Goal: Task Accomplishment & Management: Use online tool/utility

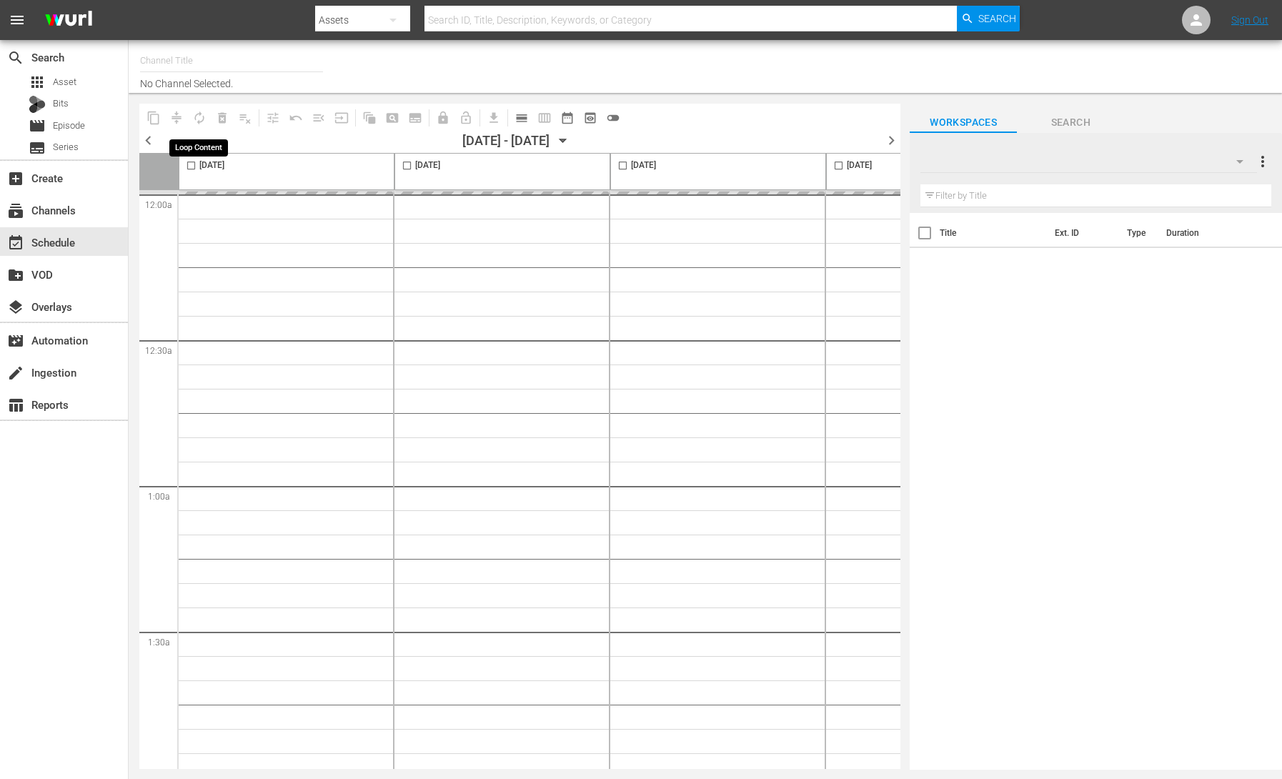
type input "The Homestyle Channel (1538)"
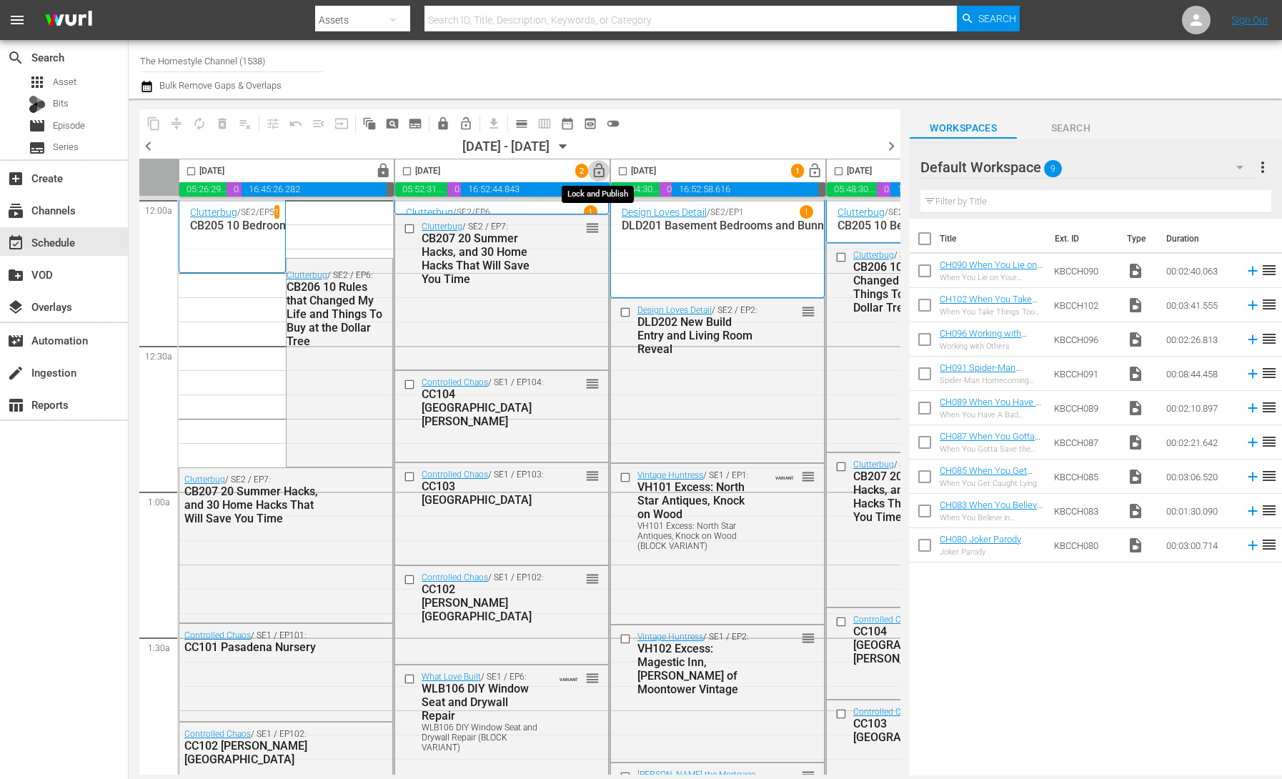
click at [599, 170] on span "lock_open" at bounding box center [599, 171] width 16 height 16
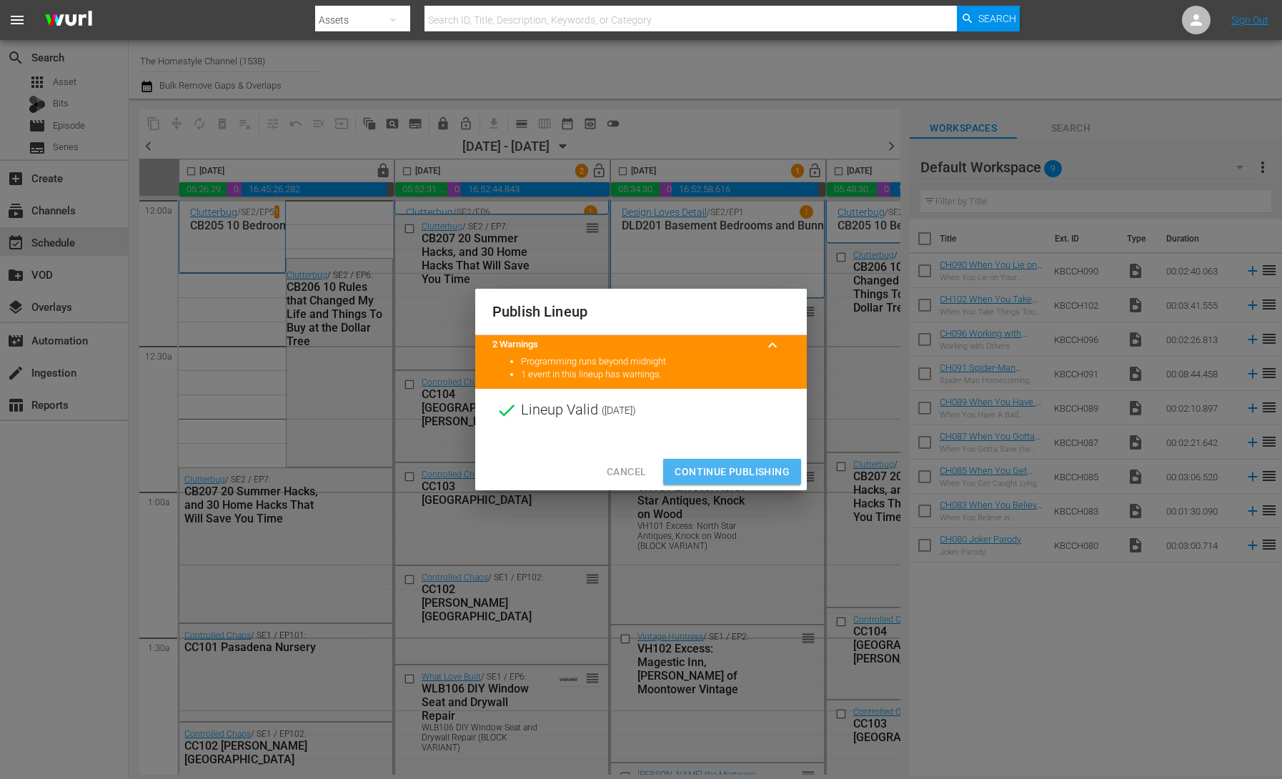
drag, startPoint x: 748, startPoint y: 466, endPoint x: 763, endPoint y: 396, distance: 71.6
click at [748, 466] on span "Continue Publishing" at bounding box center [731, 472] width 115 height 18
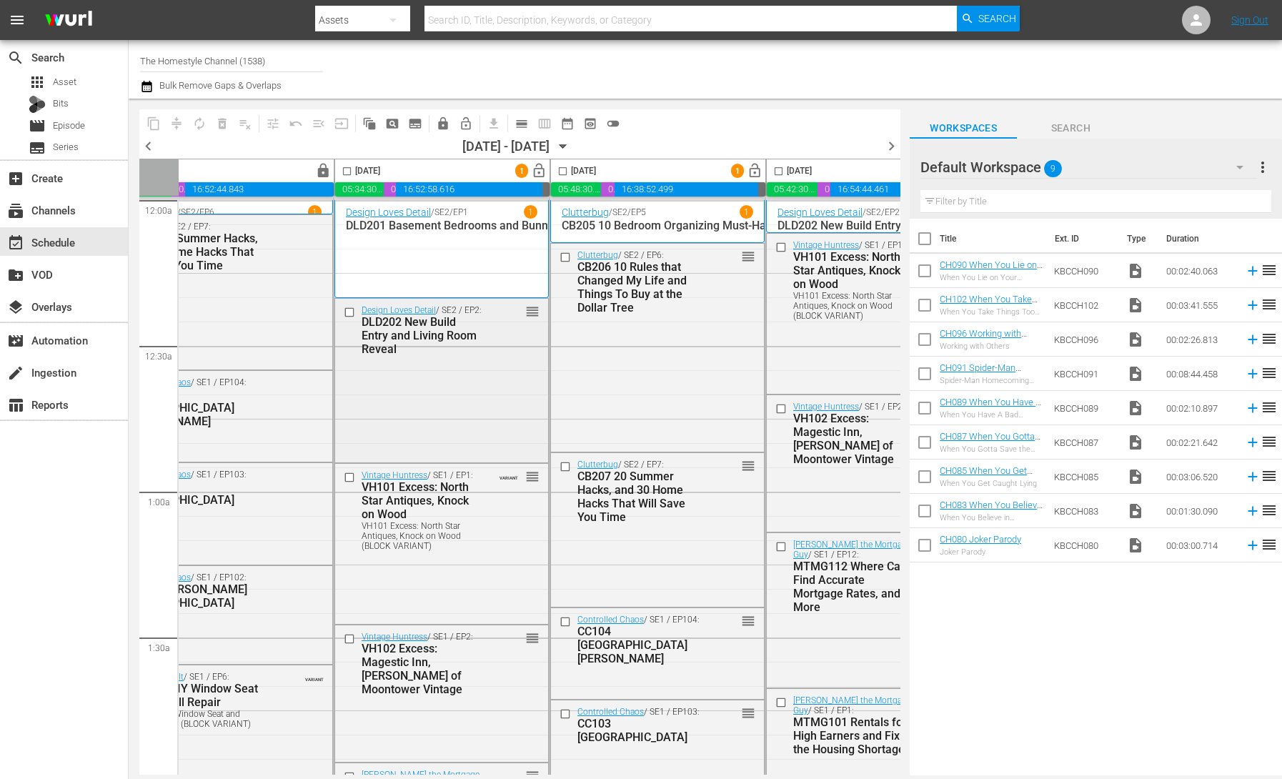
scroll to position [0, 353]
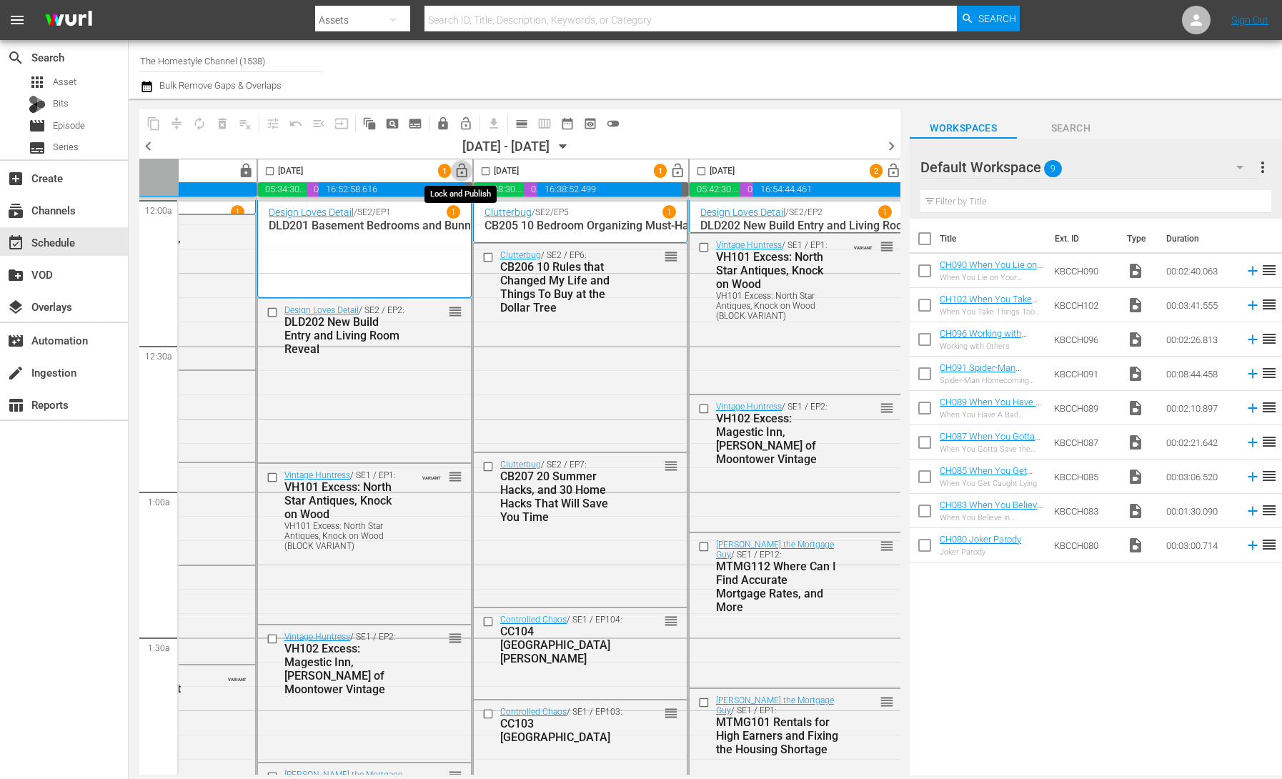
click at [462, 174] on span "lock_open" at bounding box center [462, 171] width 16 height 16
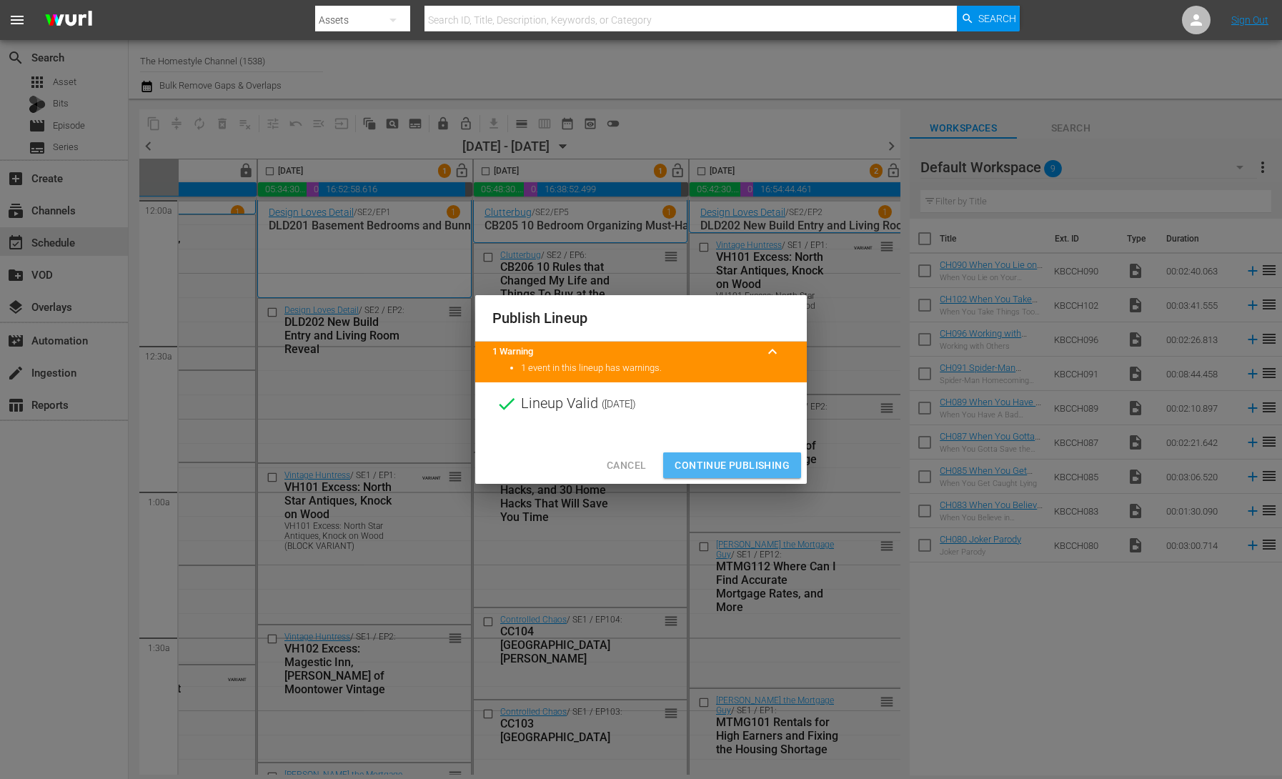
click at [739, 457] on span "Continue Publishing" at bounding box center [731, 465] width 115 height 18
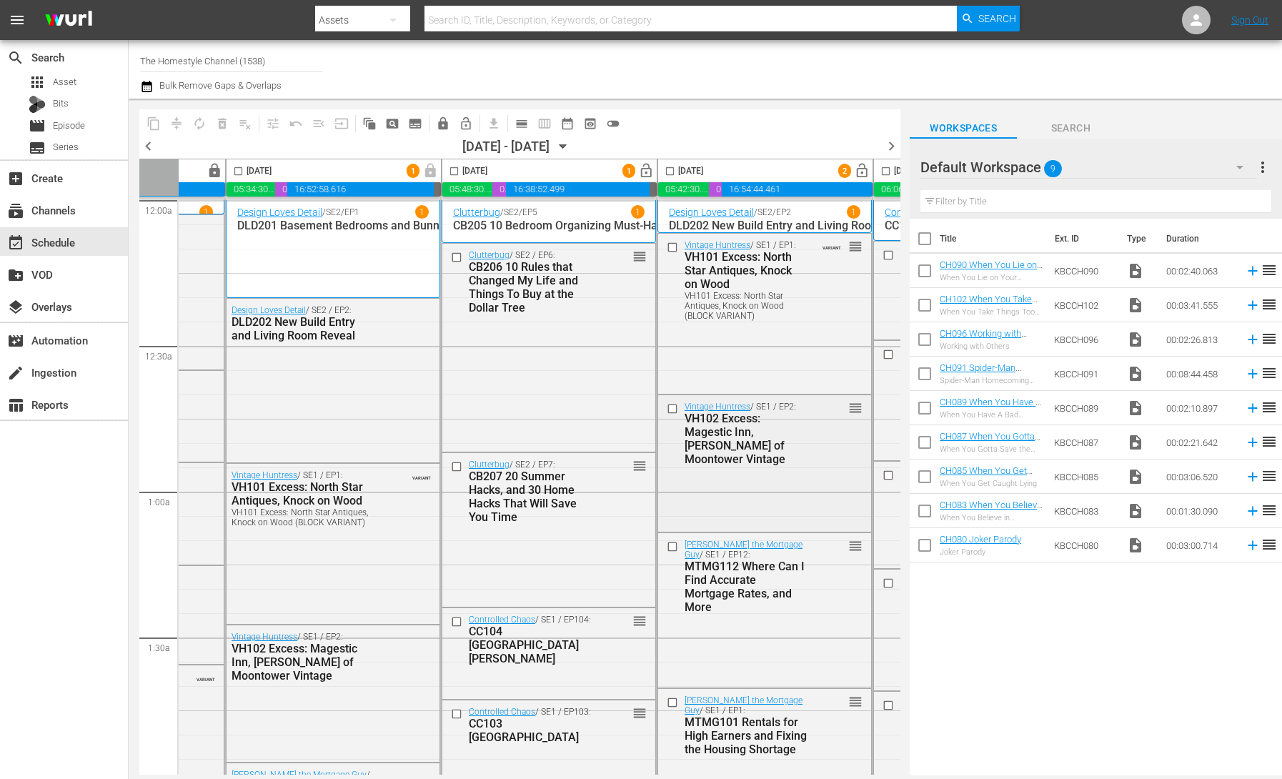
scroll to position [0, 411]
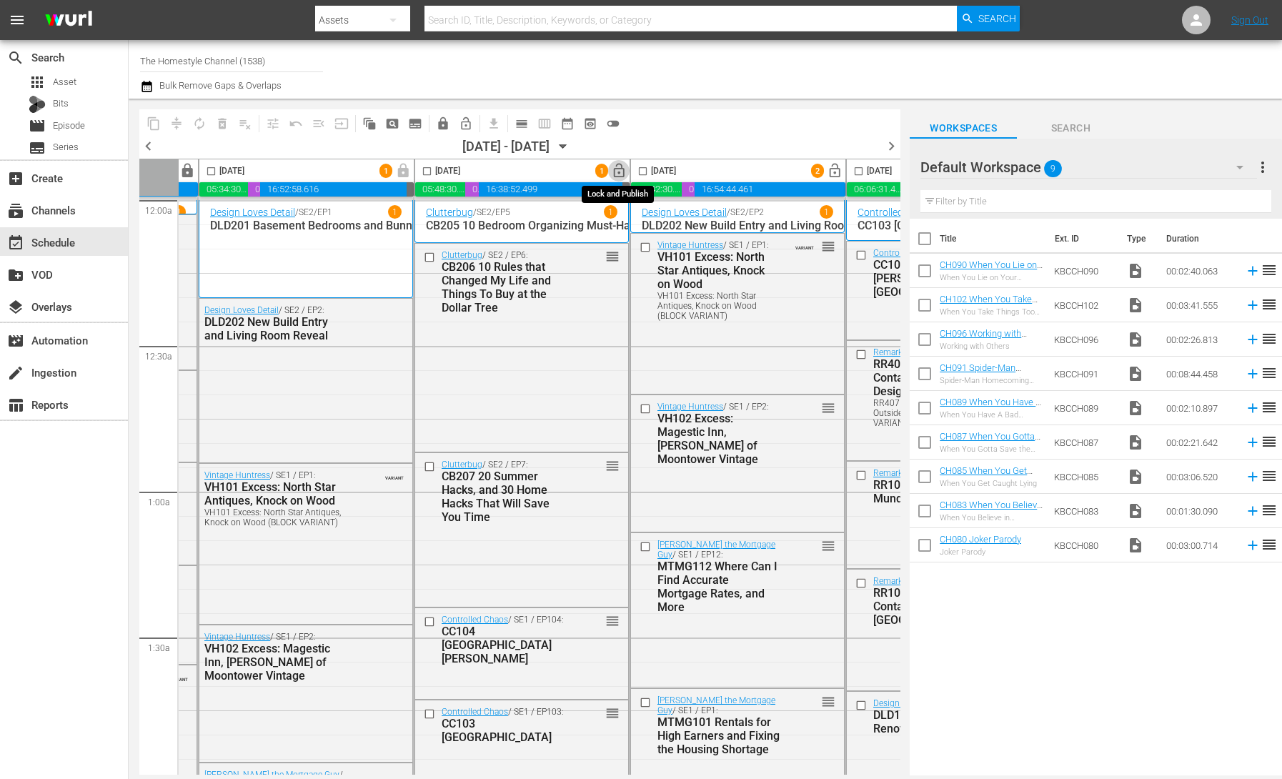
click at [616, 171] on span "lock_open" at bounding box center [619, 171] width 16 height 16
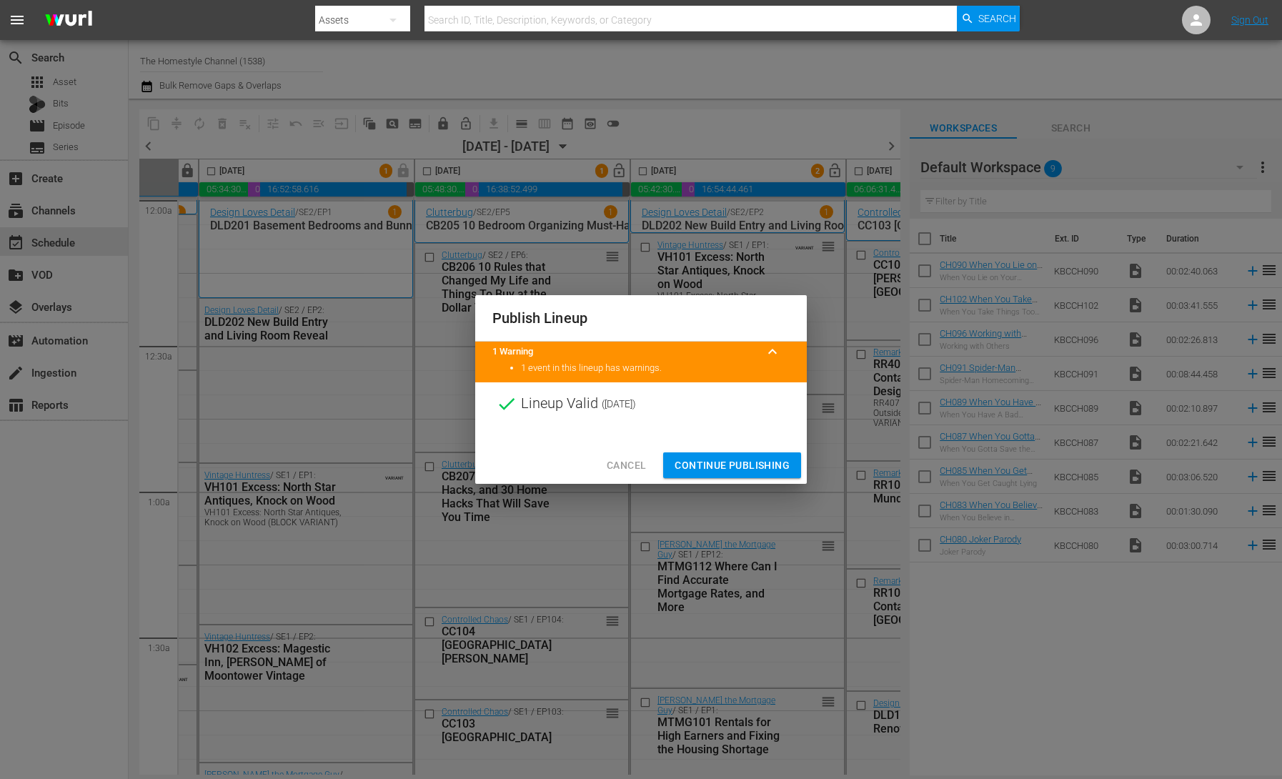
click at [757, 460] on span "Continue Publishing" at bounding box center [731, 465] width 115 height 18
click at [736, 463] on div "Cancel Continue Publishing" at bounding box center [640, 465] width 331 height 38
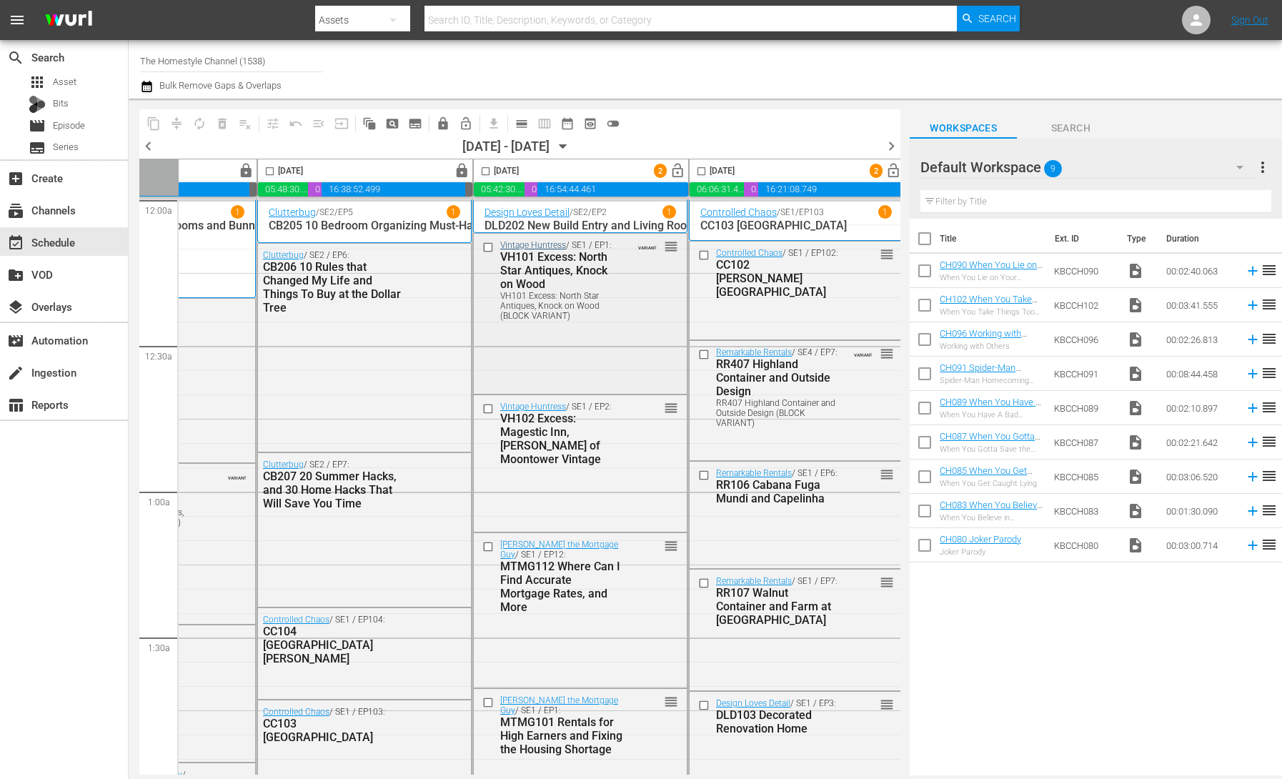
scroll to position [0, 604]
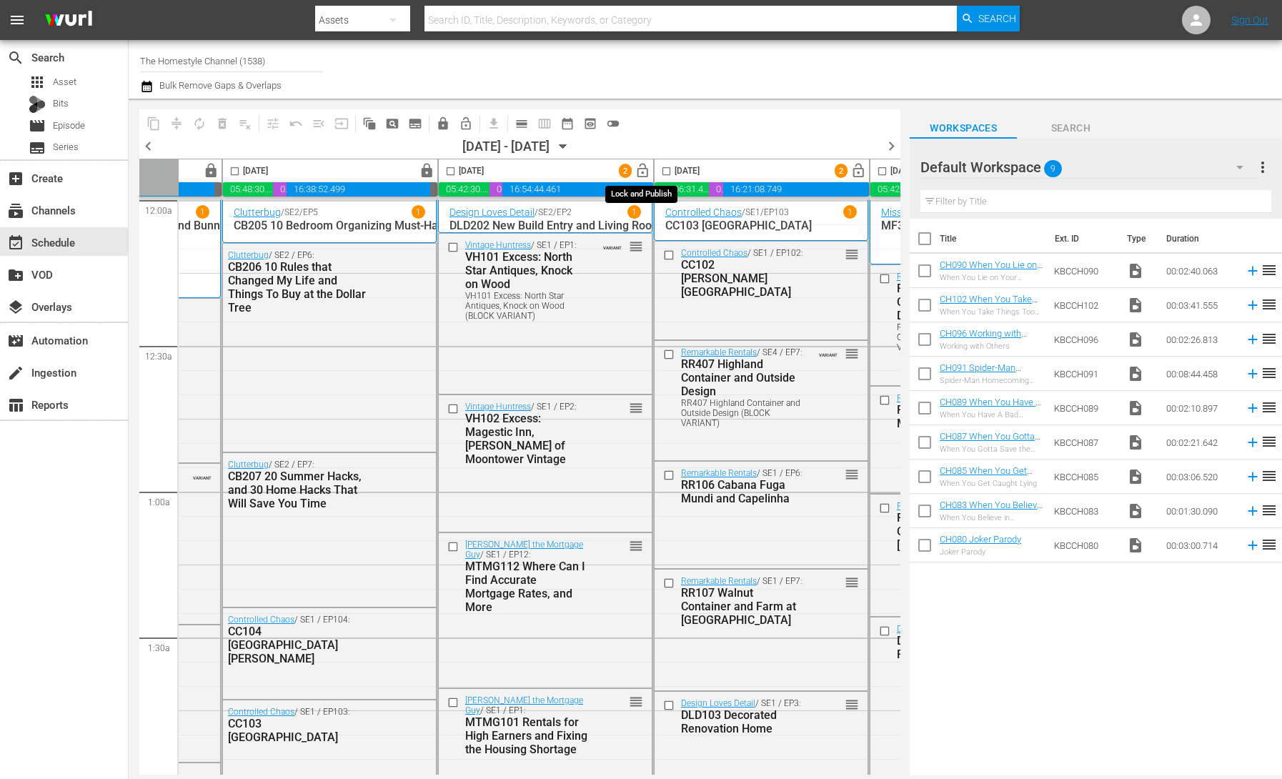
click at [644, 169] on span "lock_open" at bounding box center [642, 171] width 16 height 16
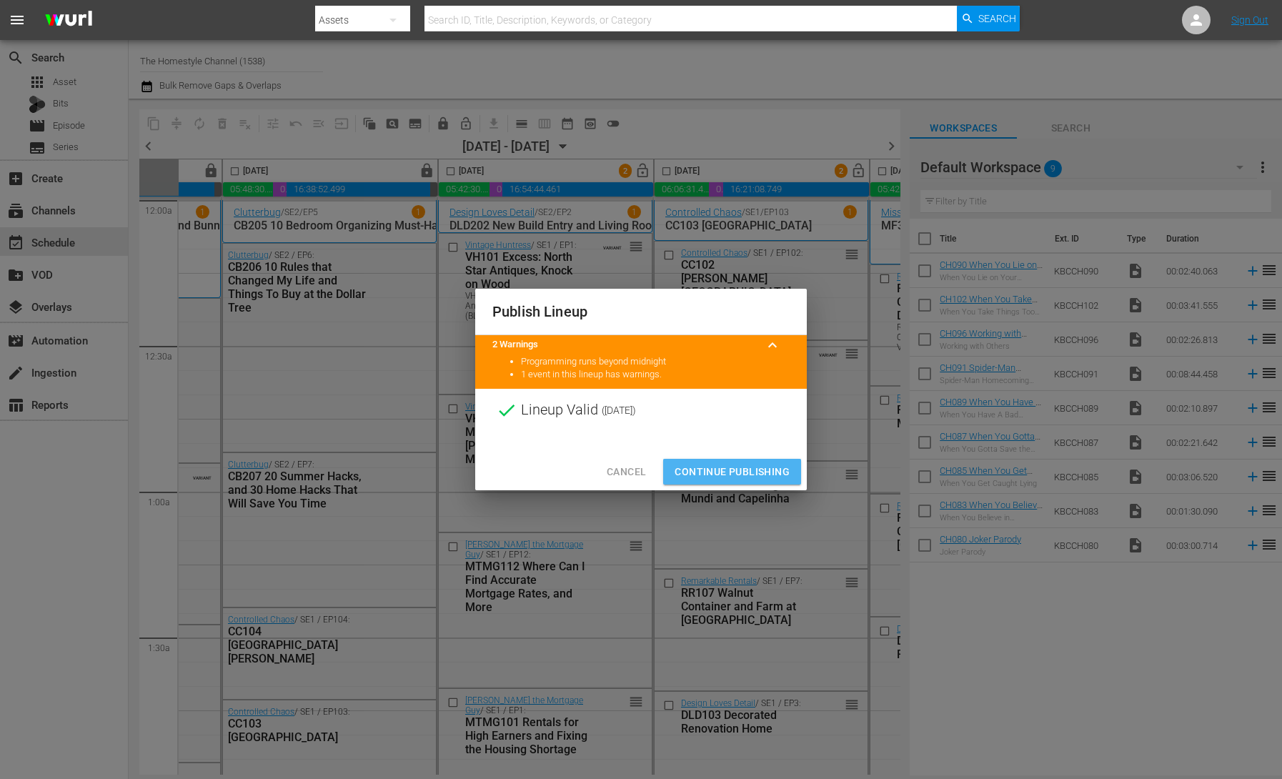
click at [747, 470] on span "Continue Publishing" at bounding box center [731, 472] width 115 height 18
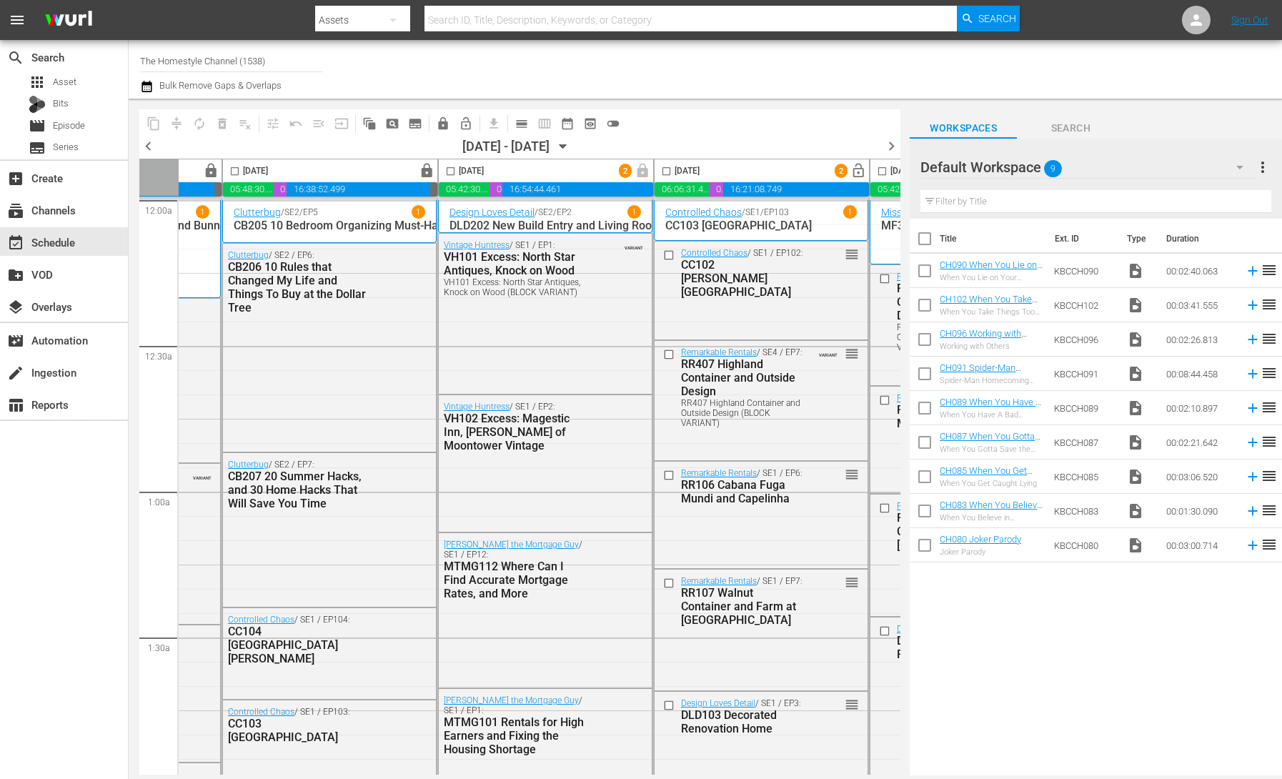
scroll to position [0, 794]
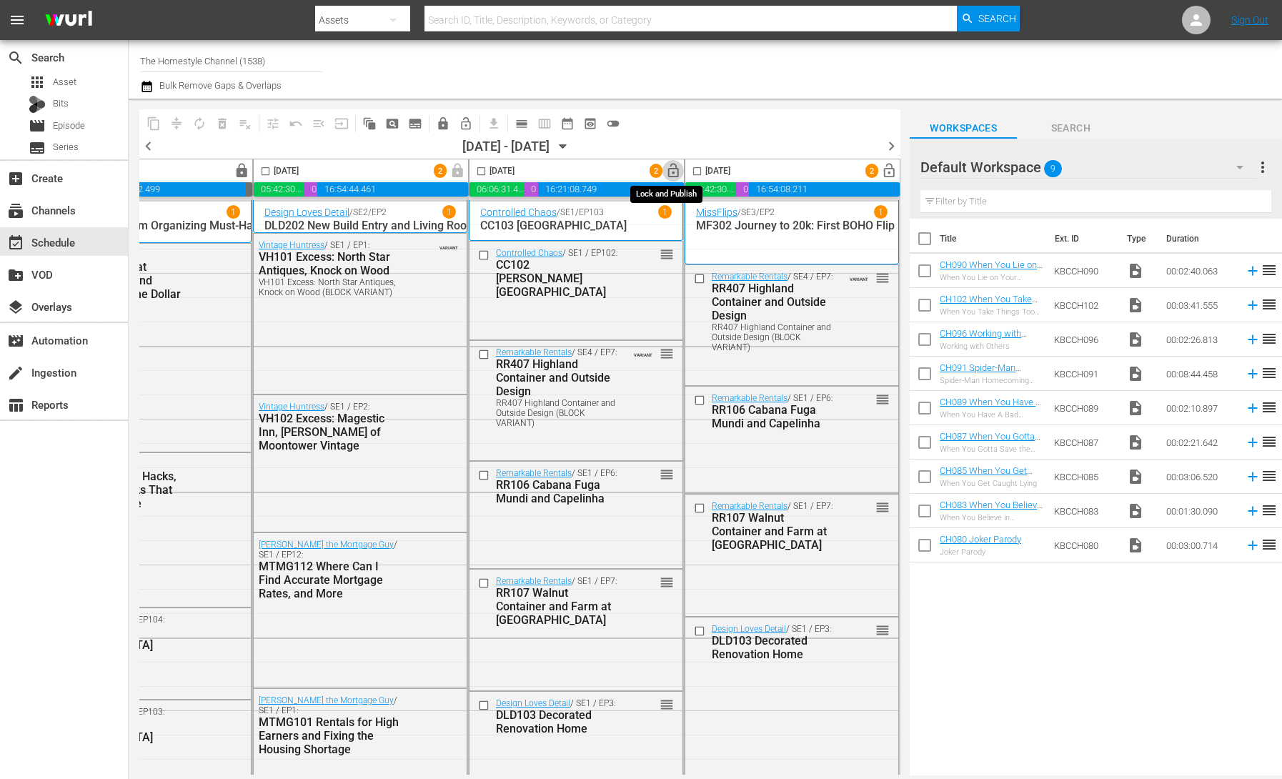
click at [669, 171] on span "lock_open" at bounding box center [673, 171] width 16 height 16
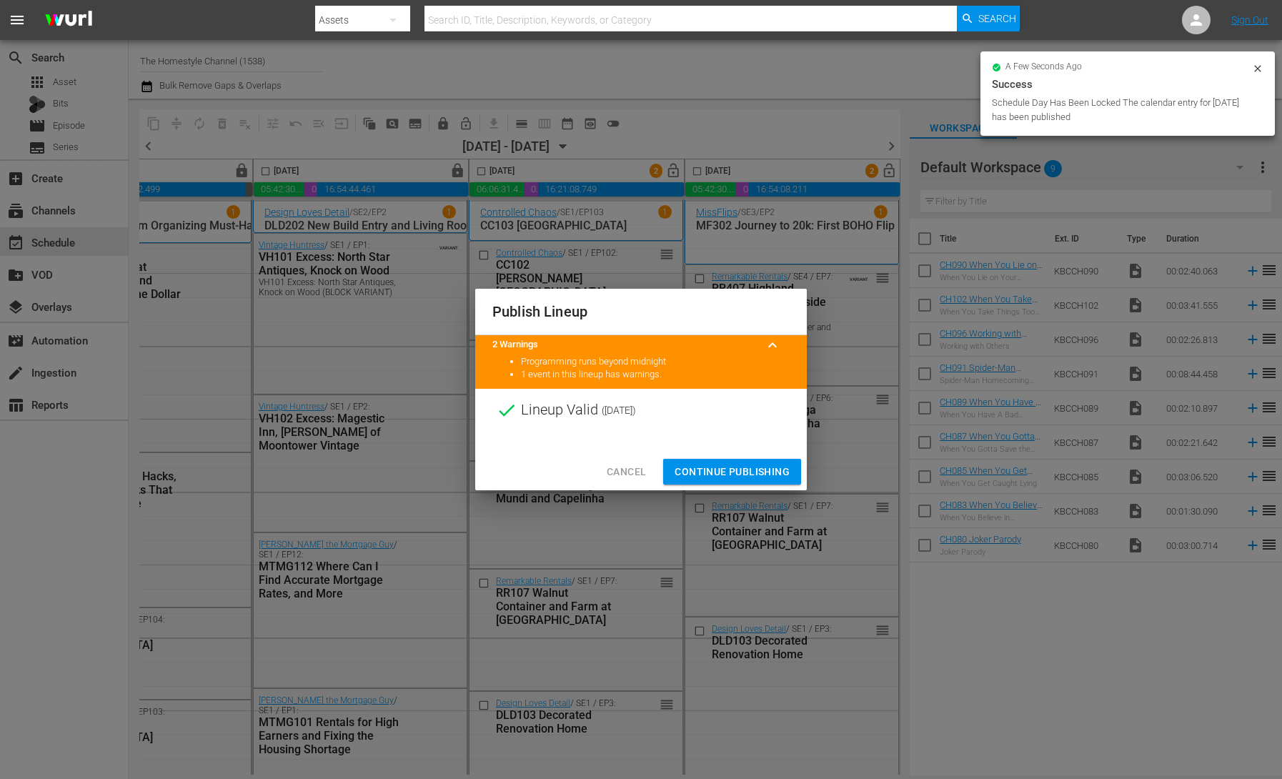
click at [765, 471] on span "Continue Publishing" at bounding box center [731, 472] width 115 height 18
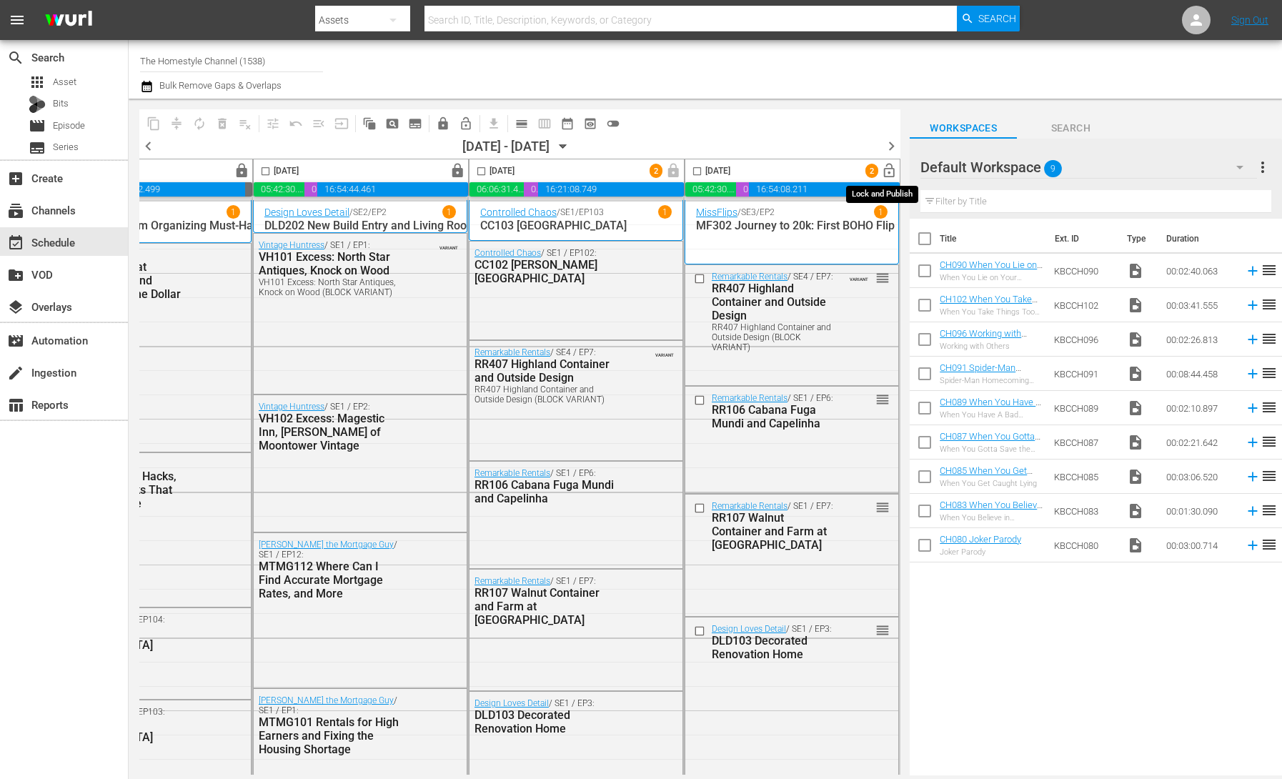
click at [882, 172] on span "lock_open" at bounding box center [889, 171] width 16 height 16
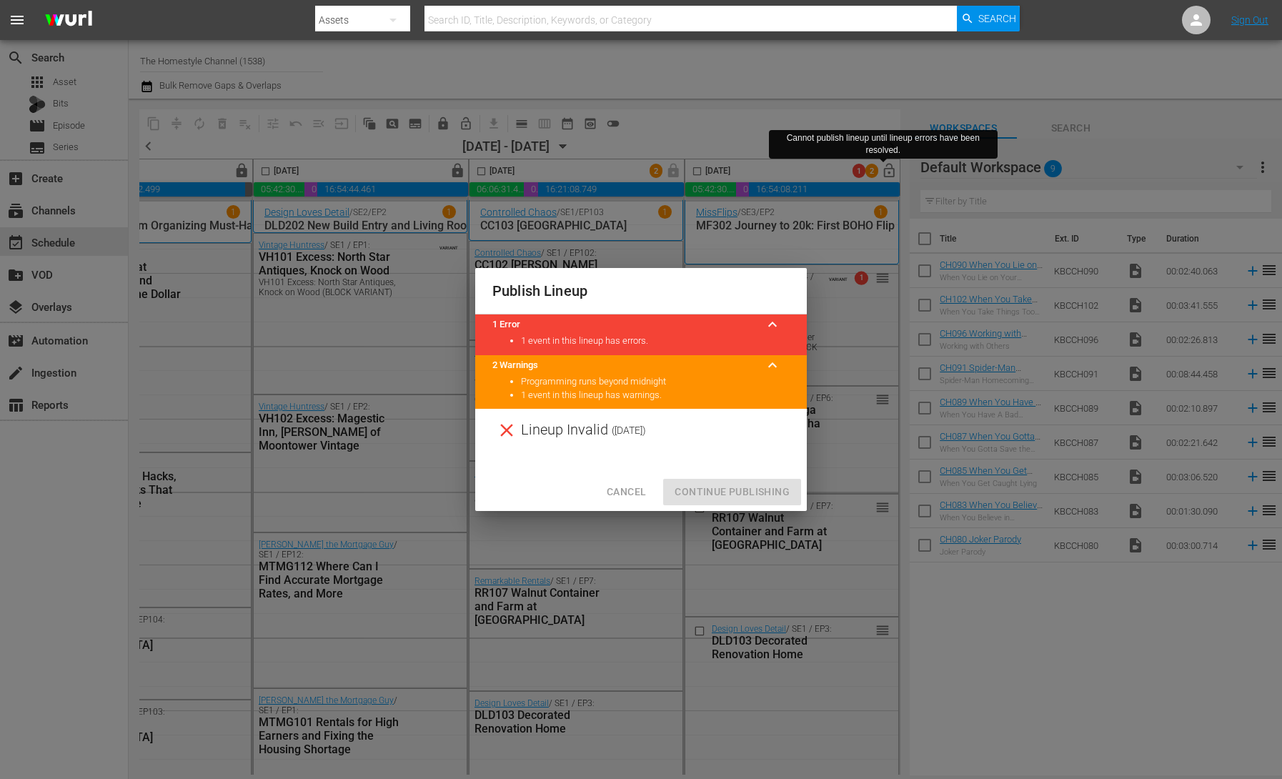
click at [632, 490] on span "Cancel" at bounding box center [626, 492] width 39 height 18
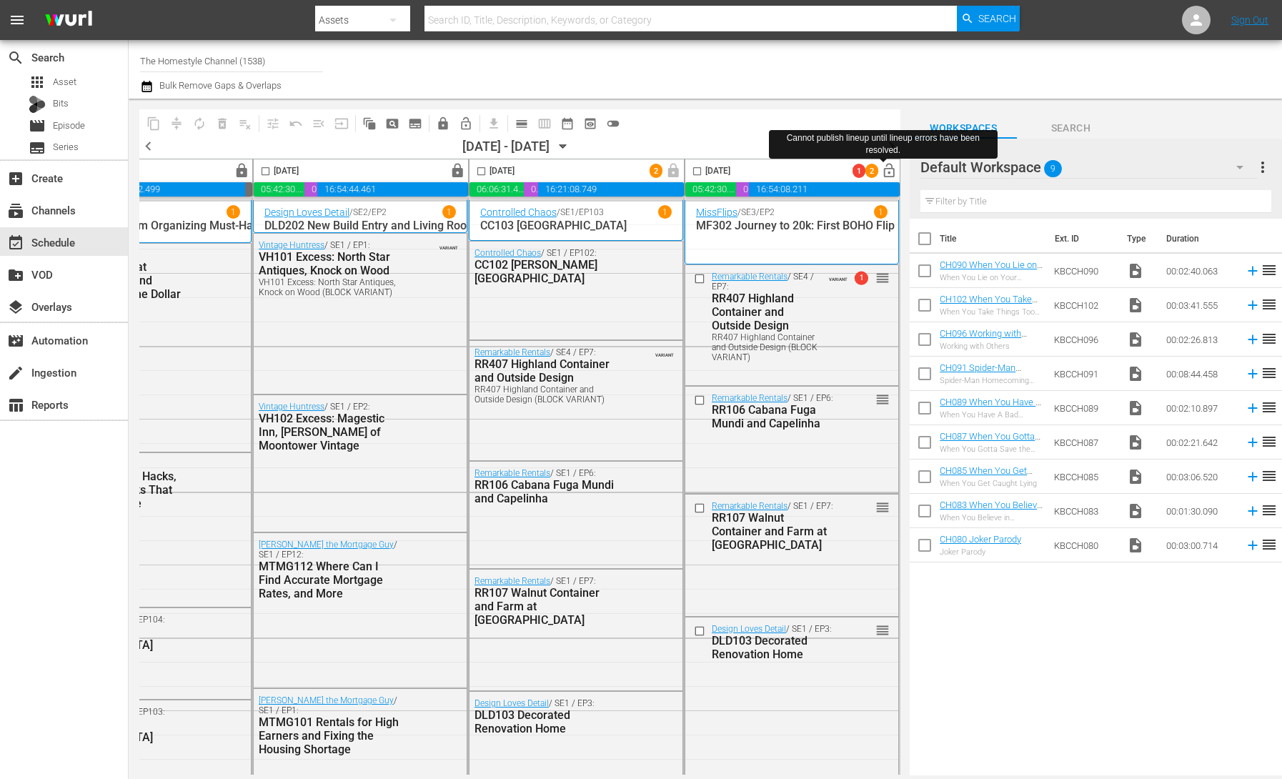
click at [523, 124] on span "calendar_view_day_outlined" at bounding box center [521, 123] width 14 height 14
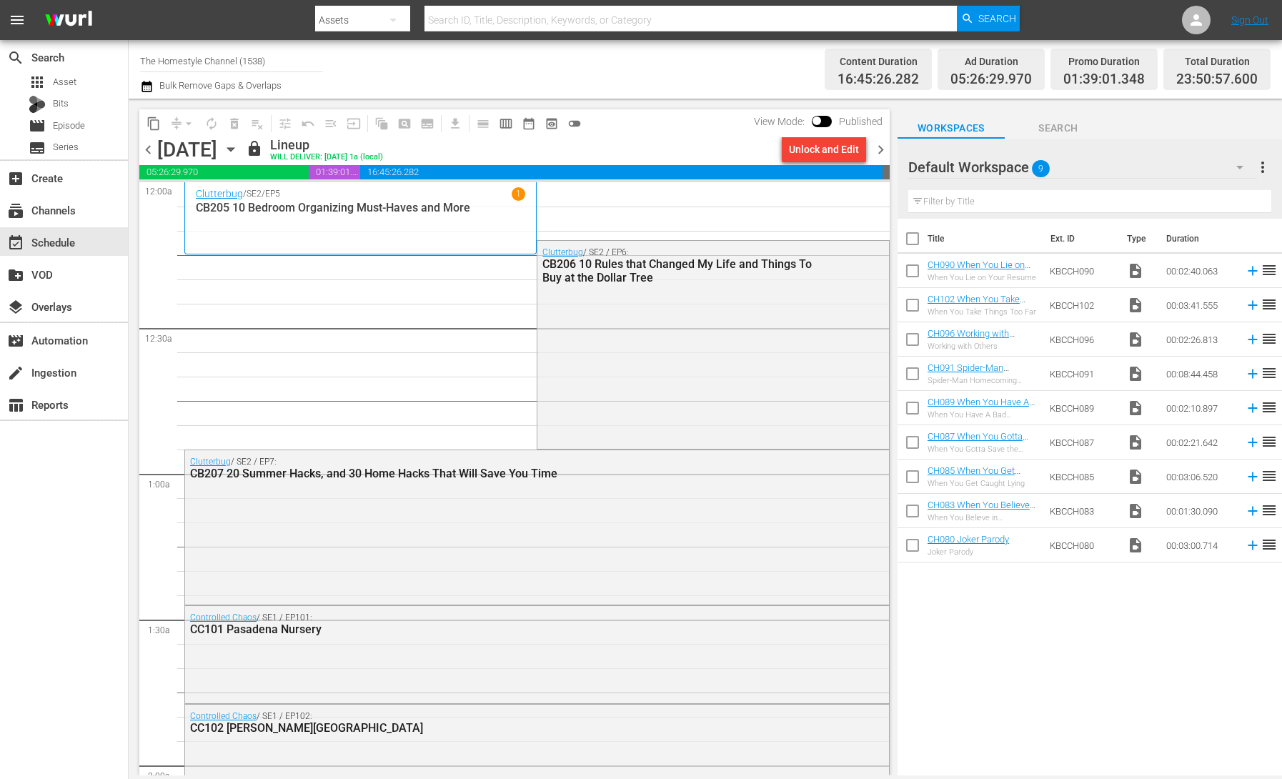
click at [239, 149] on icon "button" at bounding box center [231, 149] width 16 height 16
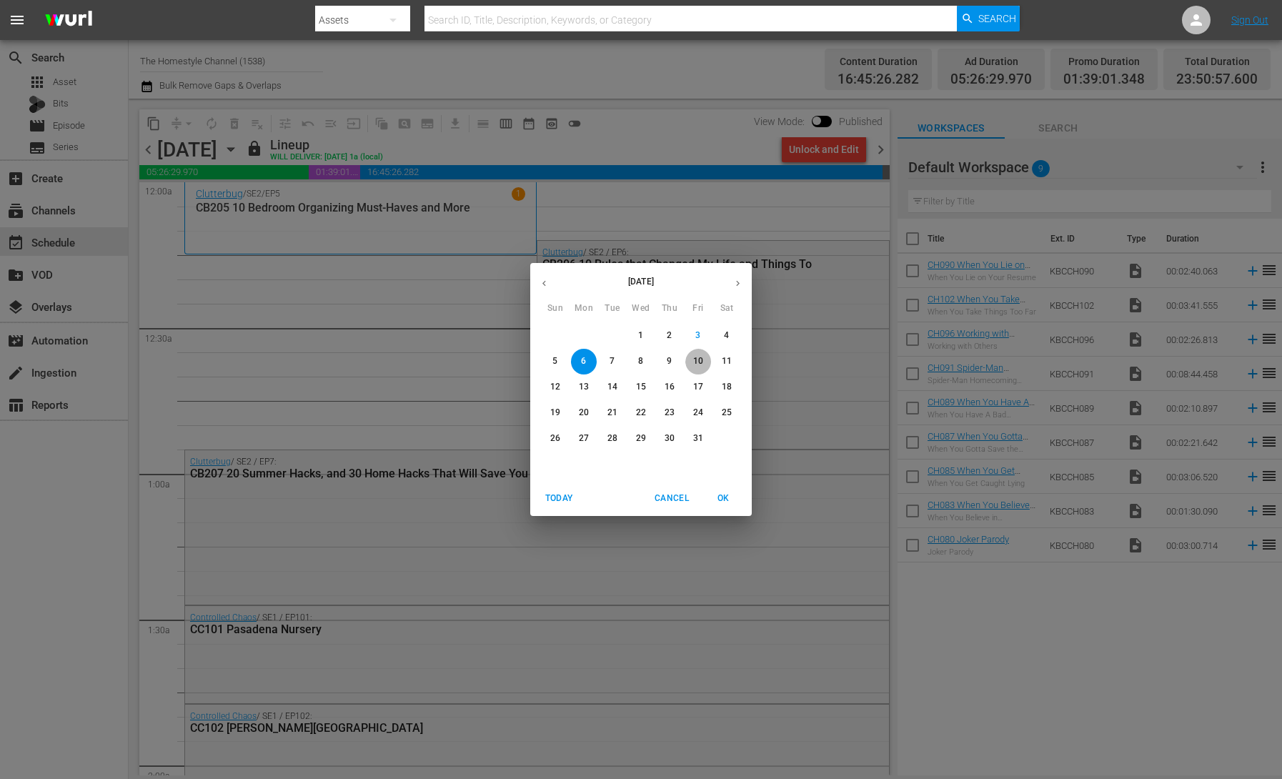
click at [702, 361] on p "10" at bounding box center [698, 361] width 10 height 12
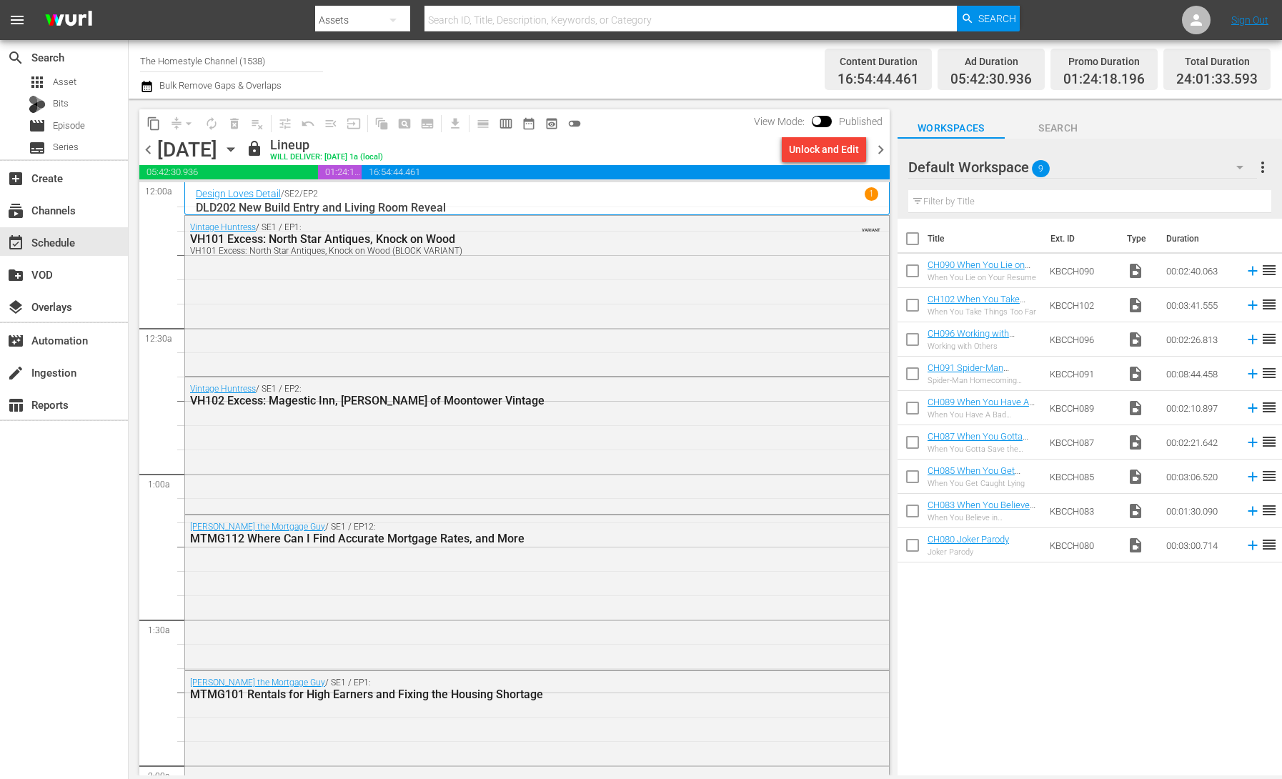
click at [879, 149] on span "chevron_right" at bounding box center [881, 150] width 18 height 18
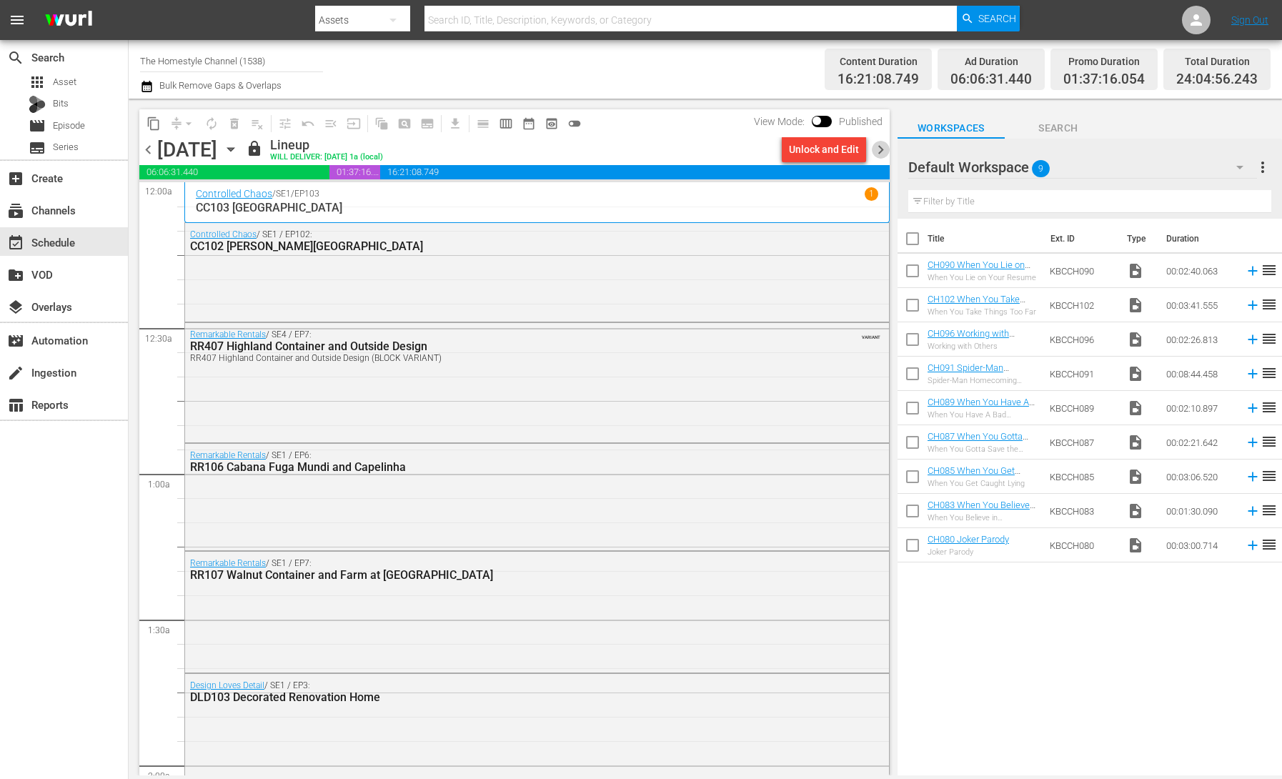
click at [881, 149] on span "chevron_right" at bounding box center [881, 150] width 18 height 18
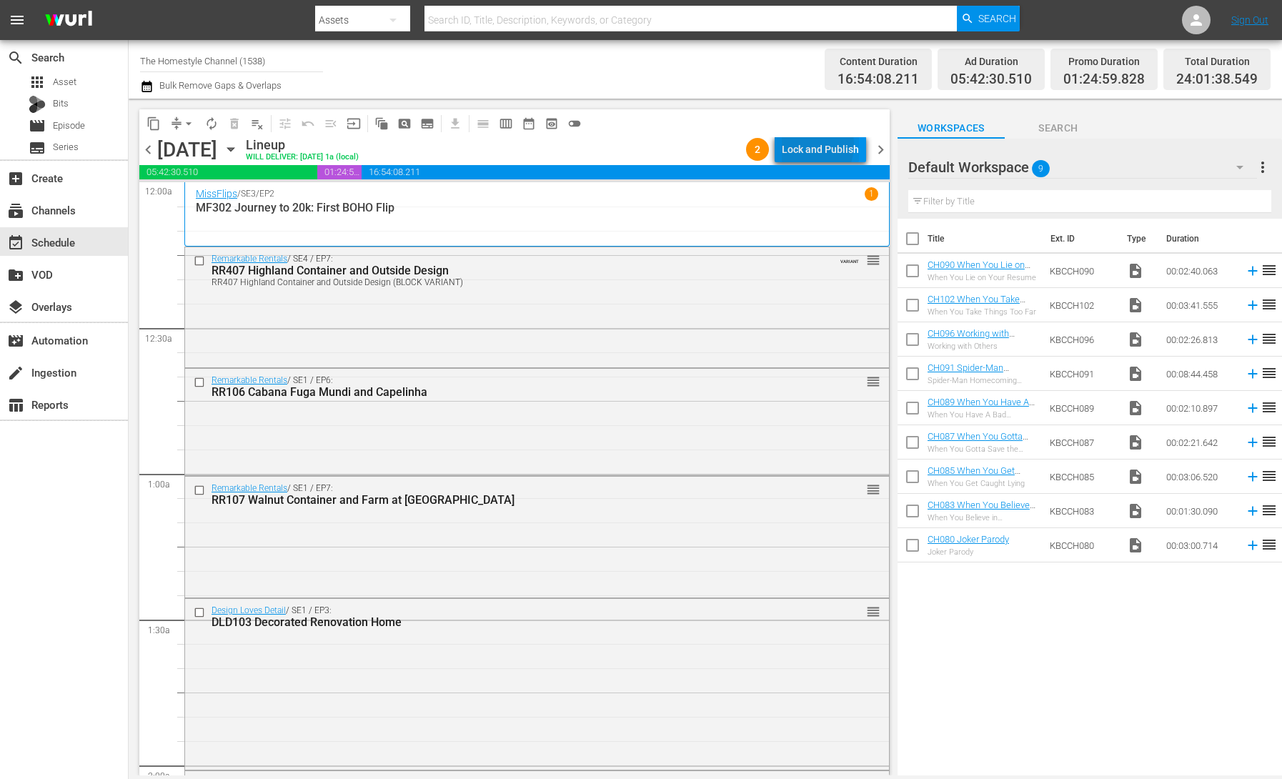
click at [804, 144] on div "Lock and Publish" at bounding box center [820, 149] width 77 height 26
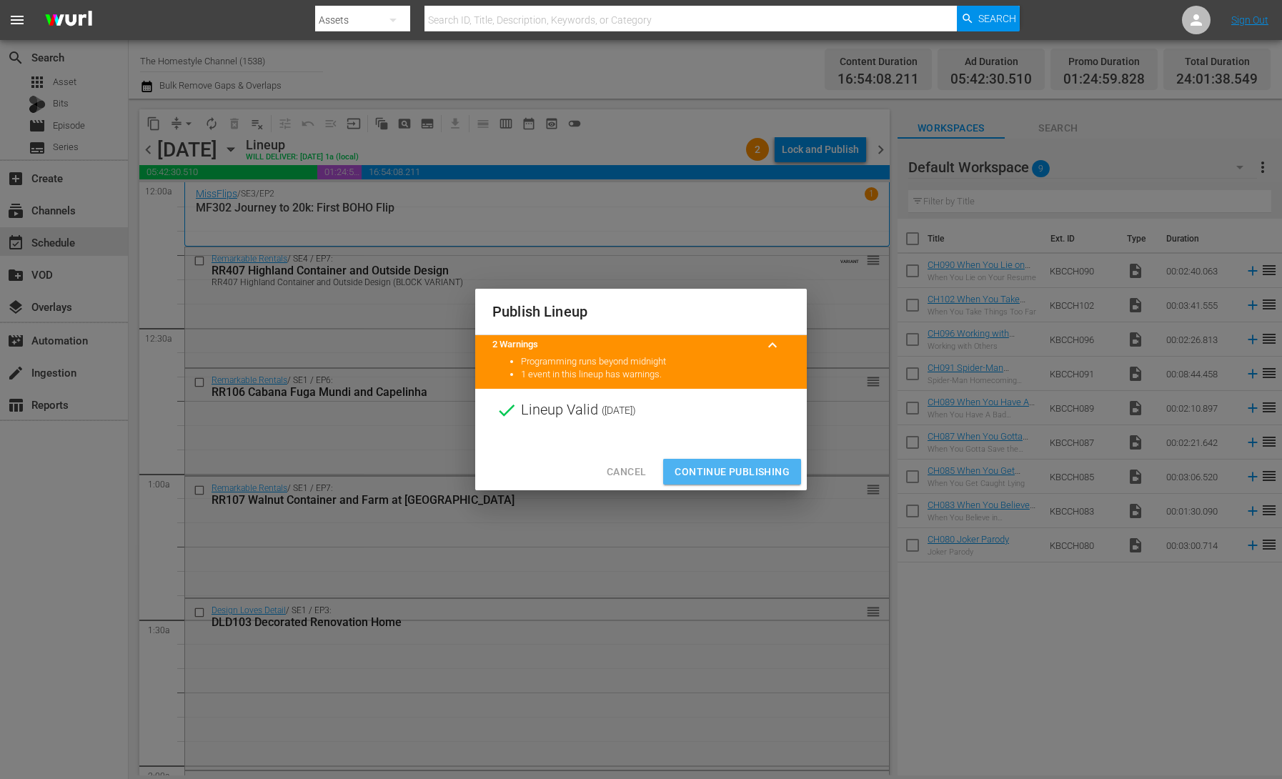
click at [735, 469] on span "Continue Publishing" at bounding box center [731, 472] width 115 height 18
